Goal: Task Accomplishment & Management: Use online tool/utility

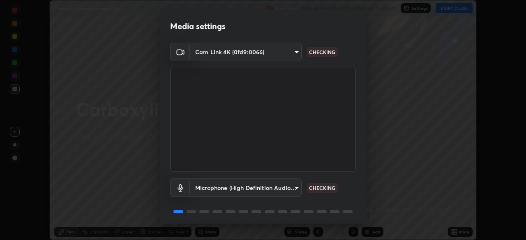
scroll to position [29, 0]
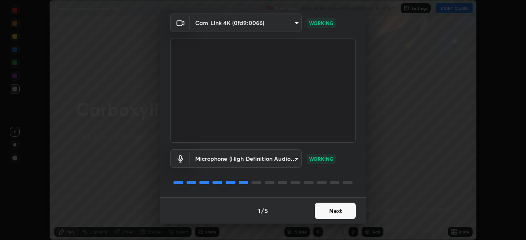
click at [334, 208] on button "Next" at bounding box center [335, 211] width 41 height 16
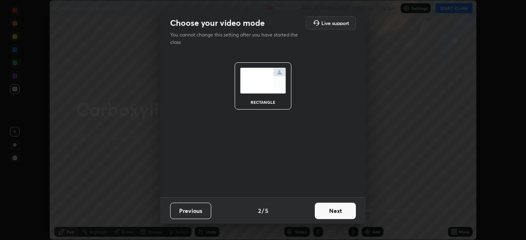
scroll to position [0, 0]
click at [336, 211] on button "Next" at bounding box center [335, 211] width 41 height 16
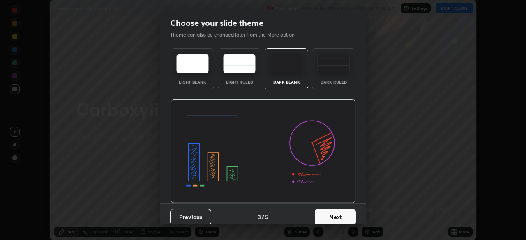
click at [337, 211] on button "Next" at bounding box center [335, 217] width 41 height 16
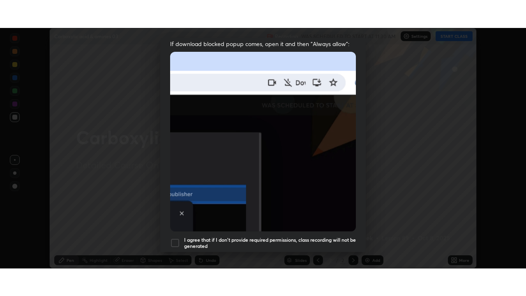
scroll to position [197, 0]
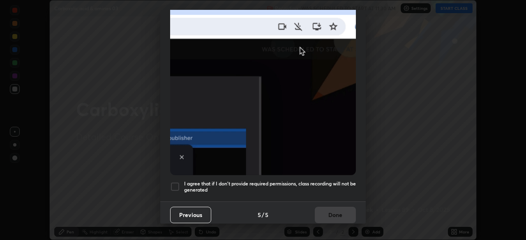
click at [315, 181] on h5 "I agree that if I don't provide required permissions, class recording will not …" at bounding box center [270, 187] width 172 height 13
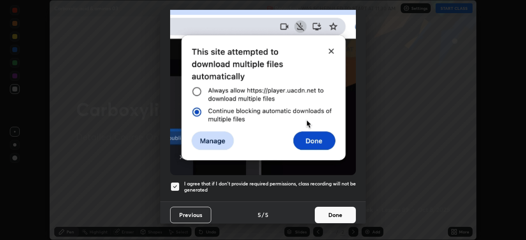
click at [332, 207] on button "Done" at bounding box center [335, 215] width 41 height 16
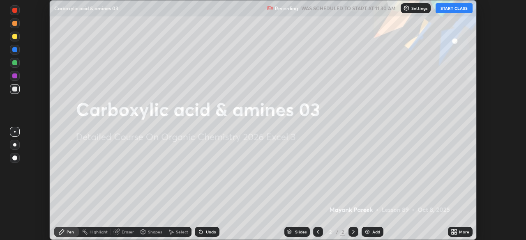
click at [379, 230] on div "Add" at bounding box center [373, 232] width 22 height 10
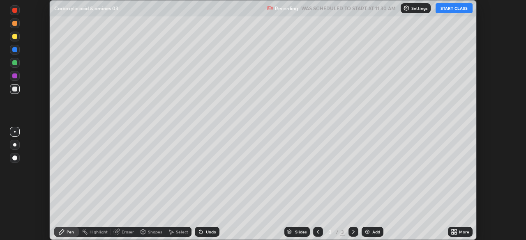
click at [452, 231] on icon at bounding box center [453, 231] width 2 height 2
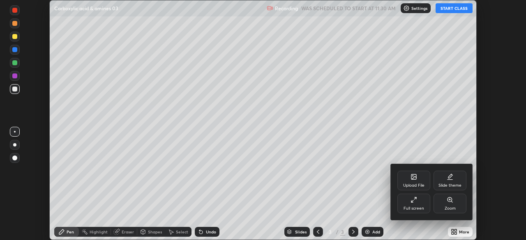
click at [418, 205] on div "Full screen" at bounding box center [413, 204] width 33 height 20
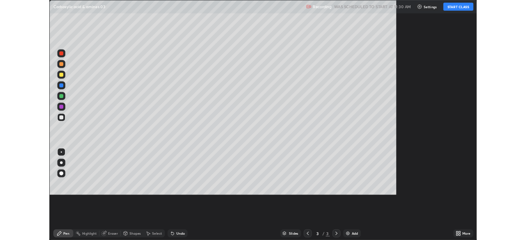
scroll to position [296, 526]
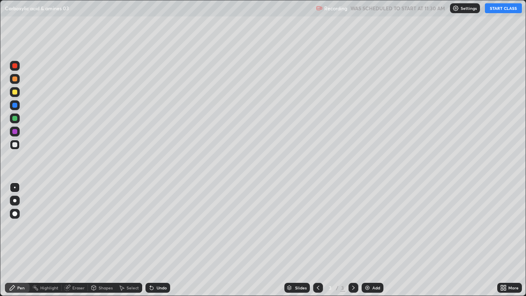
click at [492, 12] on button "START CLASS" at bounding box center [503, 8] width 37 height 10
click at [13, 143] on div at bounding box center [14, 144] width 5 height 5
click at [14, 91] on div at bounding box center [14, 92] width 5 height 5
click at [14, 145] on div at bounding box center [14, 144] width 5 height 5
click at [16, 92] on div at bounding box center [14, 92] width 5 height 5
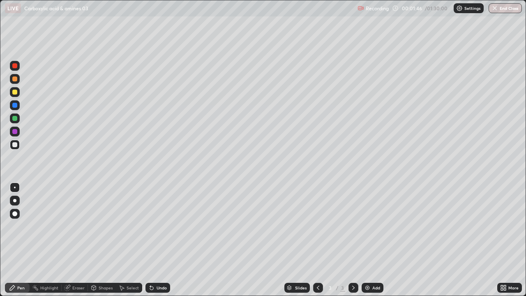
click at [16, 90] on div at bounding box center [14, 92] width 5 height 5
click at [382, 240] on div "Add" at bounding box center [373, 288] width 22 height 10
click at [381, 240] on div "Add" at bounding box center [373, 288] width 22 height 10
click at [131, 240] on div "Select" at bounding box center [133, 288] width 12 height 4
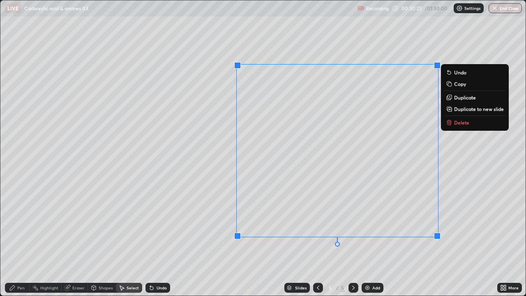
click at [455, 124] on p "Delete" at bounding box center [461, 122] width 15 height 7
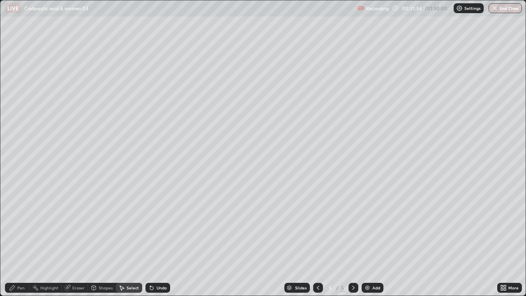
click at [509, 240] on div "More" at bounding box center [513, 288] width 10 height 4
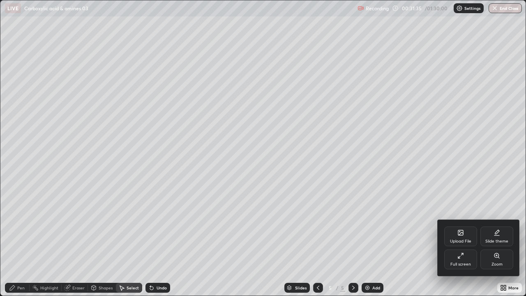
click at [469, 238] on div "Upload File" at bounding box center [460, 236] width 33 height 20
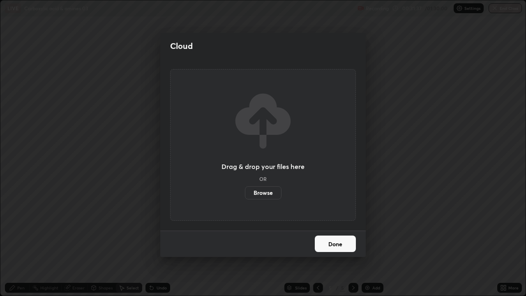
click at [272, 191] on label "Browse" at bounding box center [263, 192] width 37 height 13
click at [245, 191] on input "Browse" at bounding box center [245, 192] width 0 height 13
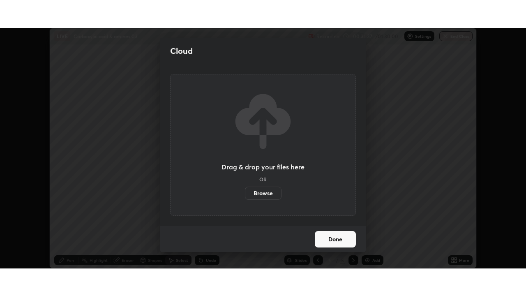
scroll to position [40856, 40571]
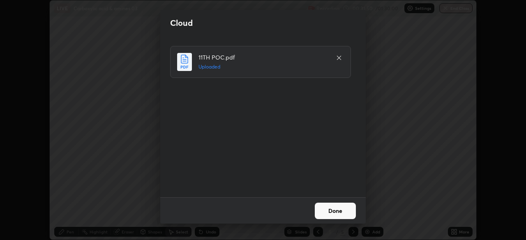
click at [342, 211] on button "Done" at bounding box center [335, 211] width 41 height 16
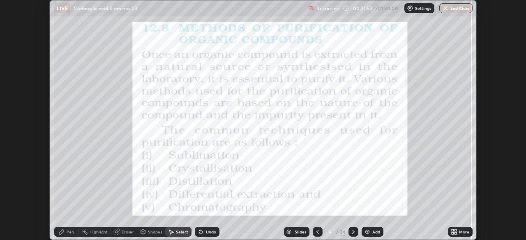
click at [460, 231] on div "More" at bounding box center [464, 232] width 10 height 4
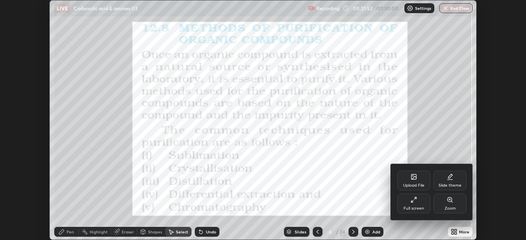
click at [422, 207] on div "Full screen" at bounding box center [414, 209] width 21 height 4
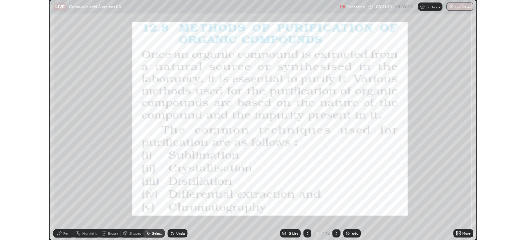
scroll to position [296, 526]
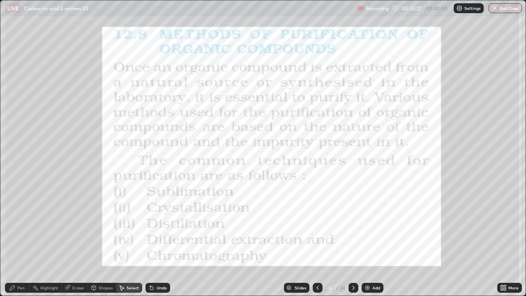
click at [22, 240] on div "Pen" at bounding box center [17, 288] width 25 height 10
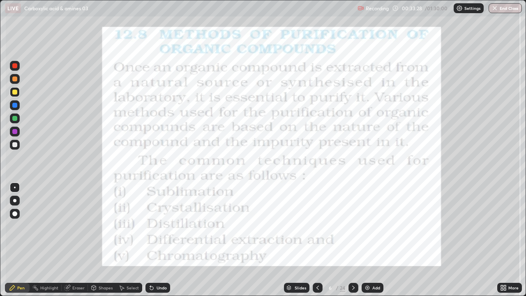
click at [18, 93] on div at bounding box center [15, 92] width 10 height 10
click at [18, 92] on div at bounding box center [15, 92] width 10 height 10
click at [352, 240] on icon at bounding box center [353, 287] width 7 height 7
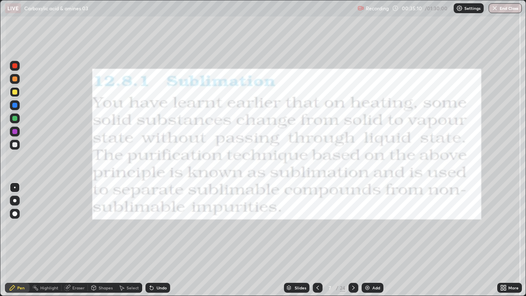
click at [16, 66] on div at bounding box center [14, 65] width 5 height 5
click at [17, 68] on div at bounding box center [15, 66] width 10 height 10
click at [353, 240] on icon at bounding box center [353, 287] width 7 height 7
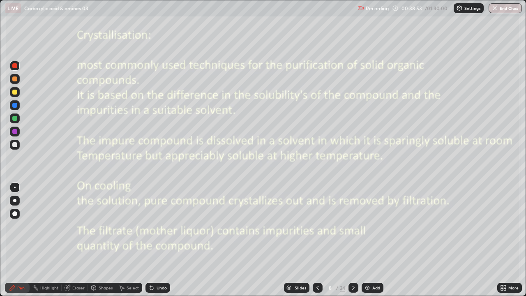
click at [353, 240] on icon at bounding box center [353, 287] width 7 height 7
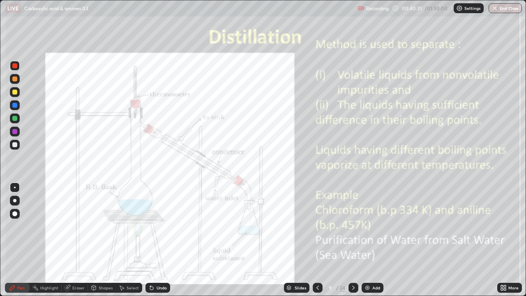
click at [15, 92] on div at bounding box center [14, 92] width 5 height 5
click at [350, 240] on icon at bounding box center [353, 287] width 7 height 7
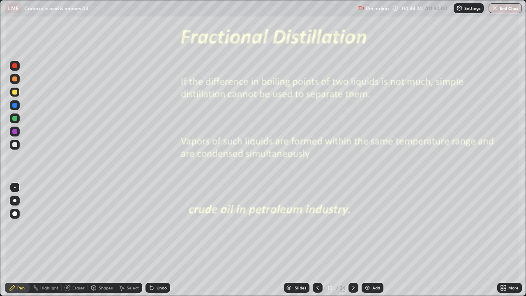
click at [351, 240] on icon at bounding box center [353, 287] width 7 height 7
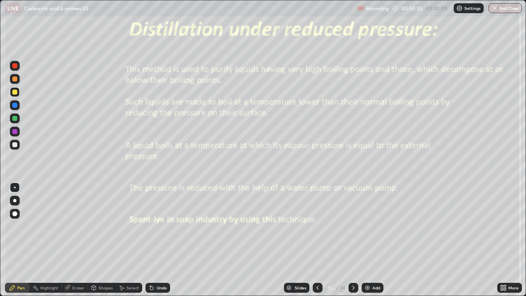
click at [353, 240] on icon at bounding box center [353, 287] width 7 height 7
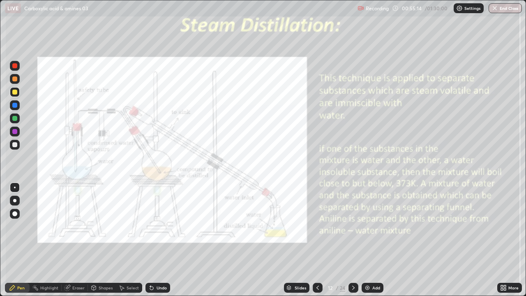
click at [353, 240] on icon at bounding box center [353, 287] width 7 height 7
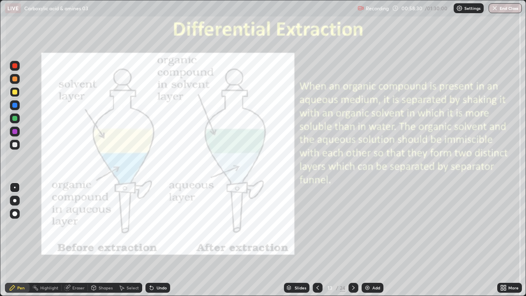
click at [15, 66] on div at bounding box center [14, 65] width 5 height 5
click at [17, 62] on div at bounding box center [15, 66] width 10 height 10
click at [353, 240] on icon at bounding box center [353, 287] width 7 height 7
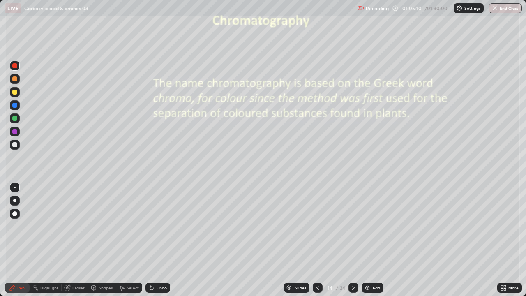
click at [14, 145] on div at bounding box center [14, 144] width 5 height 5
click at [153, 240] on icon at bounding box center [151, 287] width 7 height 7
click at [150, 240] on icon at bounding box center [150, 286] width 1 height 1
click at [356, 240] on div at bounding box center [354, 288] width 10 height 10
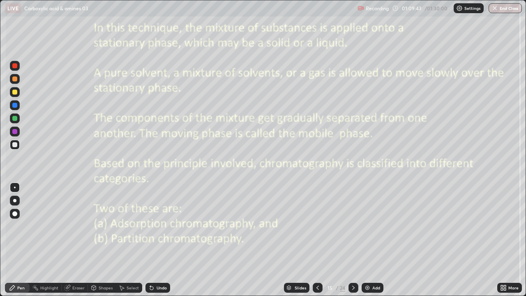
click at [15, 92] on div at bounding box center [14, 92] width 5 height 5
click at [349, 240] on div at bounding box center [354, 288] width 10 height 10
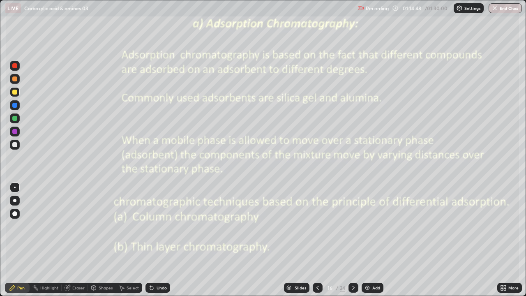
click at [14, 132] on div at bounding box center [14, 131] width 5 height 5
click at [353, 240] on icon at bounding box center [353, 287] width 7 height 7
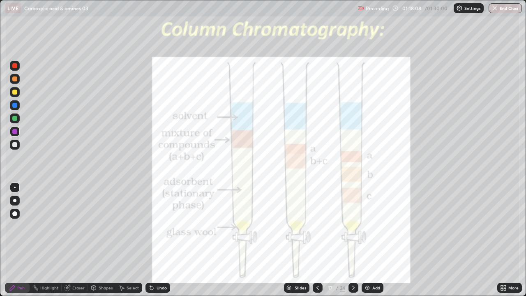
click at [352, 240] on icon at bounding box center [353, 288] width 2 height 4
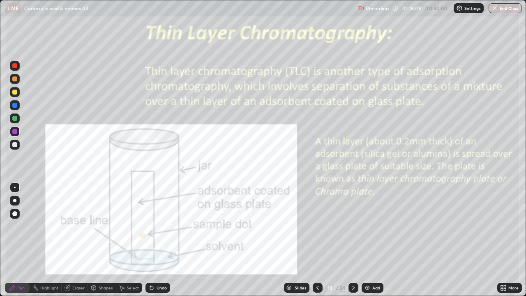
click at [316, 240] on div at bounding box center [318, 288] width 10 height 10
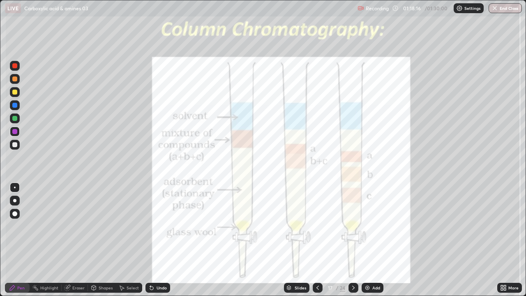
click at [353, 240] on icon at bounding box center [353, 287] width 7 height 7
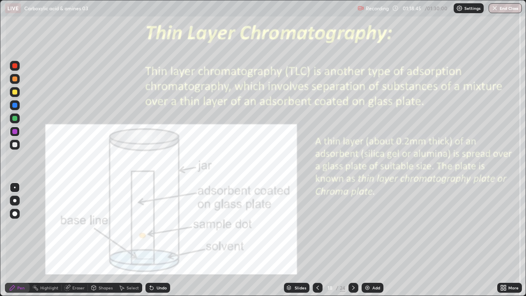
click at [16, 93] on div at bounding box center [14, 92] width 5 height 5
click at [16, 76] on div at bounding box center [15, 79] width 10 height 10
click at [15, 76] on div at bounding box center [14, 78] width 5 height 5
click at [15, 132] on div at bounding box center [14, 131] width 5 height 5
click at [15, 67] on div at bounding box center [14, 65] width 5 height 5
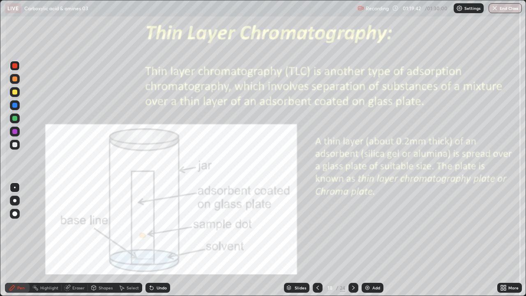
click at [14, 147] on div at bounding box center [14, 144] width 5 height 5
click at [13, 146] on div at bounding box center [14, 144] width 5 height 5
click at [157, 240] on div "Undo" at bounding box center [162, 288] width 10 height 4
click at [16, 88] on div at bounding box center [15, 92] width 10 height 10
click at [16, 91] on div at bounding box center [14, 92] width 5 height 5
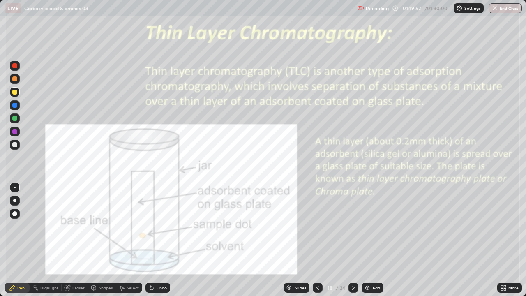
click at [14, 81] on div at bounding box center [14, 78] width 5 height 5
click at [16, 80] on div at bounding box center [14, 78] width 5 height 5
click at [15, 67] on div at bounding box center [14, 65] width 5 height 5
click at [353, 240] on icon at bounding box center [353, 287] width 7 height 7
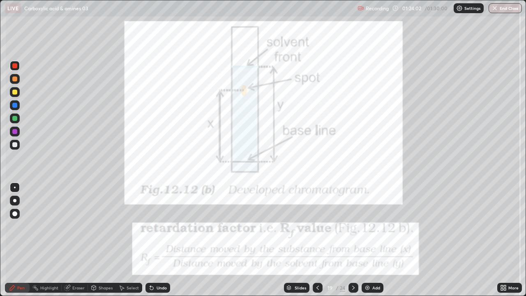
click at [355, 240] on icon at bounding box center [353, 287] width 7 height 7
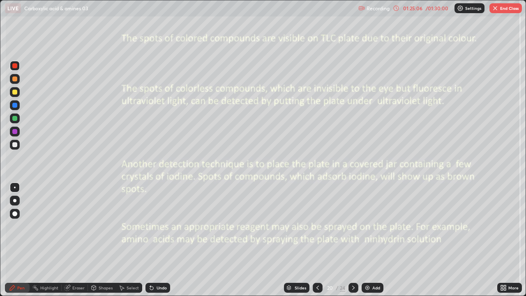
click at [431, 9] on div "/ 01:30:00" at bounding box center [436, 8] width 25 height 5
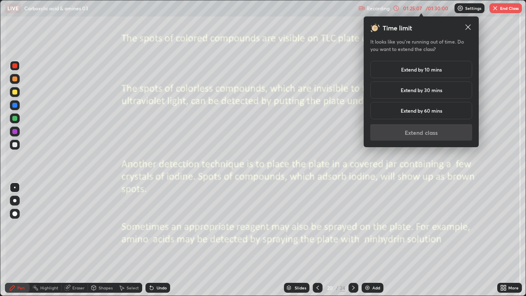
click at [440, 70] on h5 "Extend by 10 mins" at bounding box center [421, 69] width 41 height 7
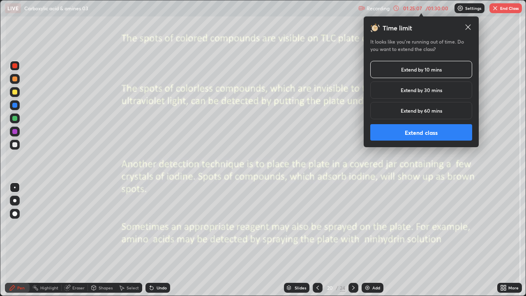
click at [441, 127] on button "Extend class" at bounding box center [421, 132] width 102 height 16
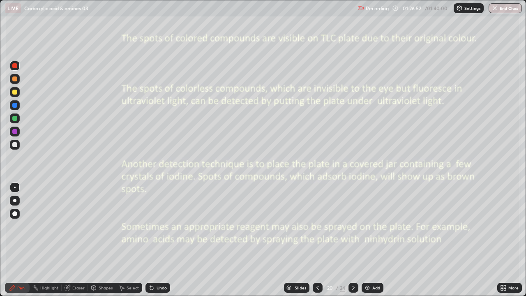
click at [353, 240] on icon at bounding box center [353, 287] width 7 height 7
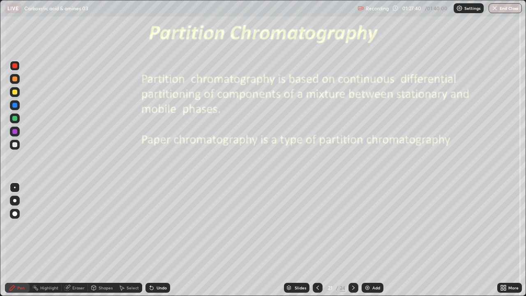
click at [353, 240] on icon at bounding box center [353, 287] width 7 height 7
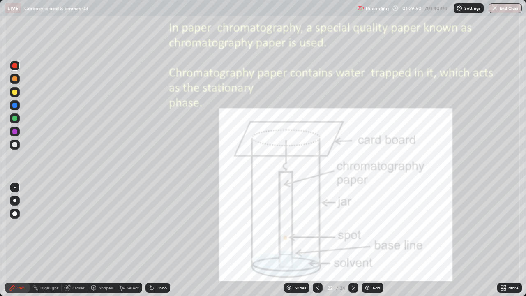
click at [353, 240] on icon at bounding box center [353, 287] width 7 height 7
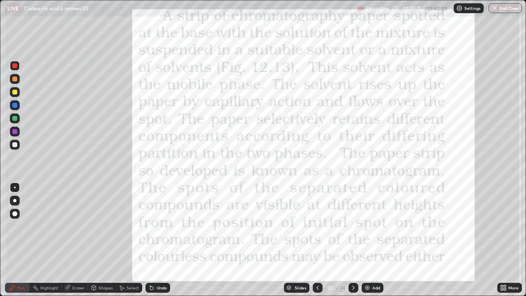
click at [353, 240] on icon at bounding box center [353, 287] width 7 height 7
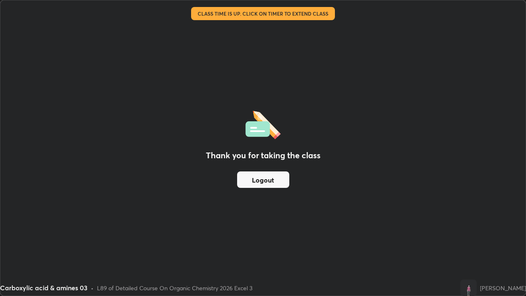
click at [280, 182] on button "Logout" at bounding box center [263, 179] width 52 height 16
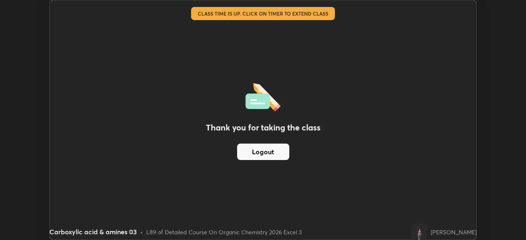
scroll to position [40856, 40571]
